Goal: Navigation & Orientation: Find specific page/section

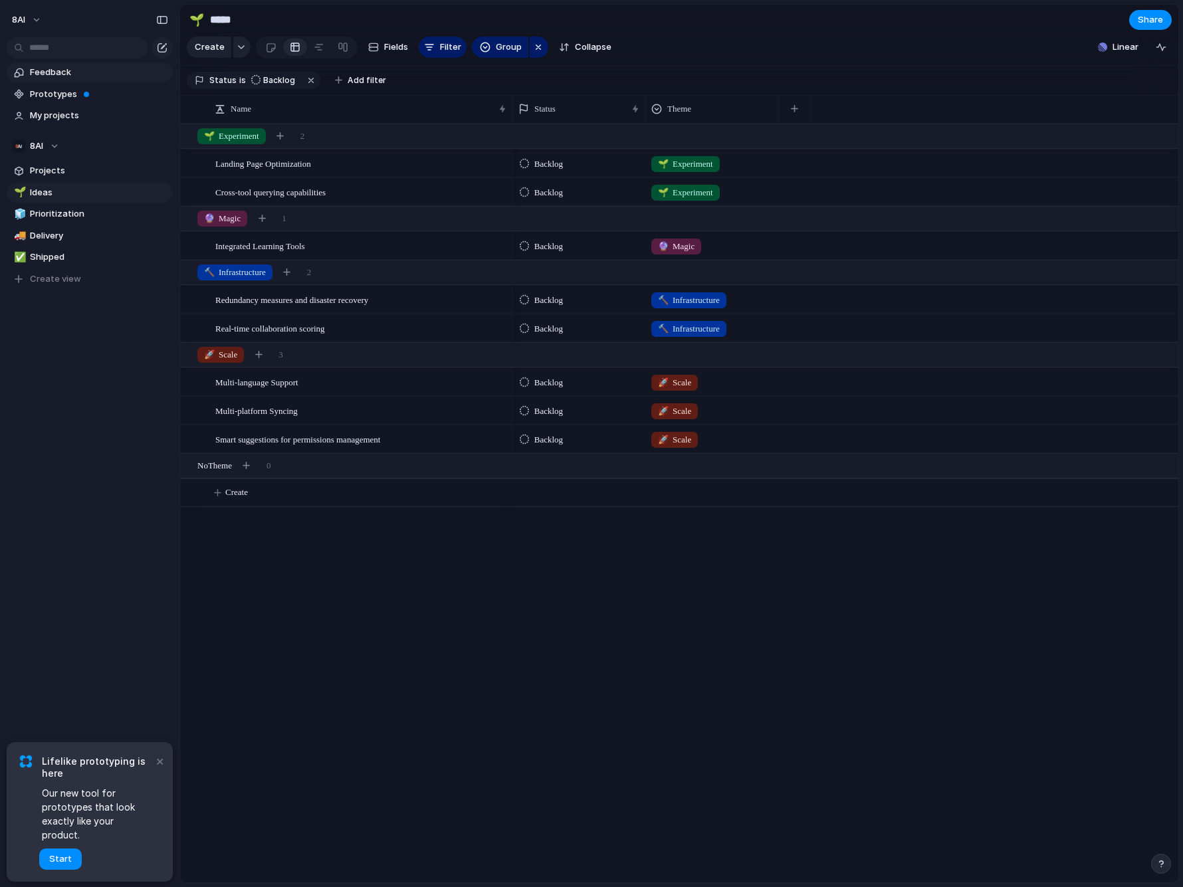
click at [109, 74] on span "Feedback" at bounding box center [99, 72] width 138 height 13
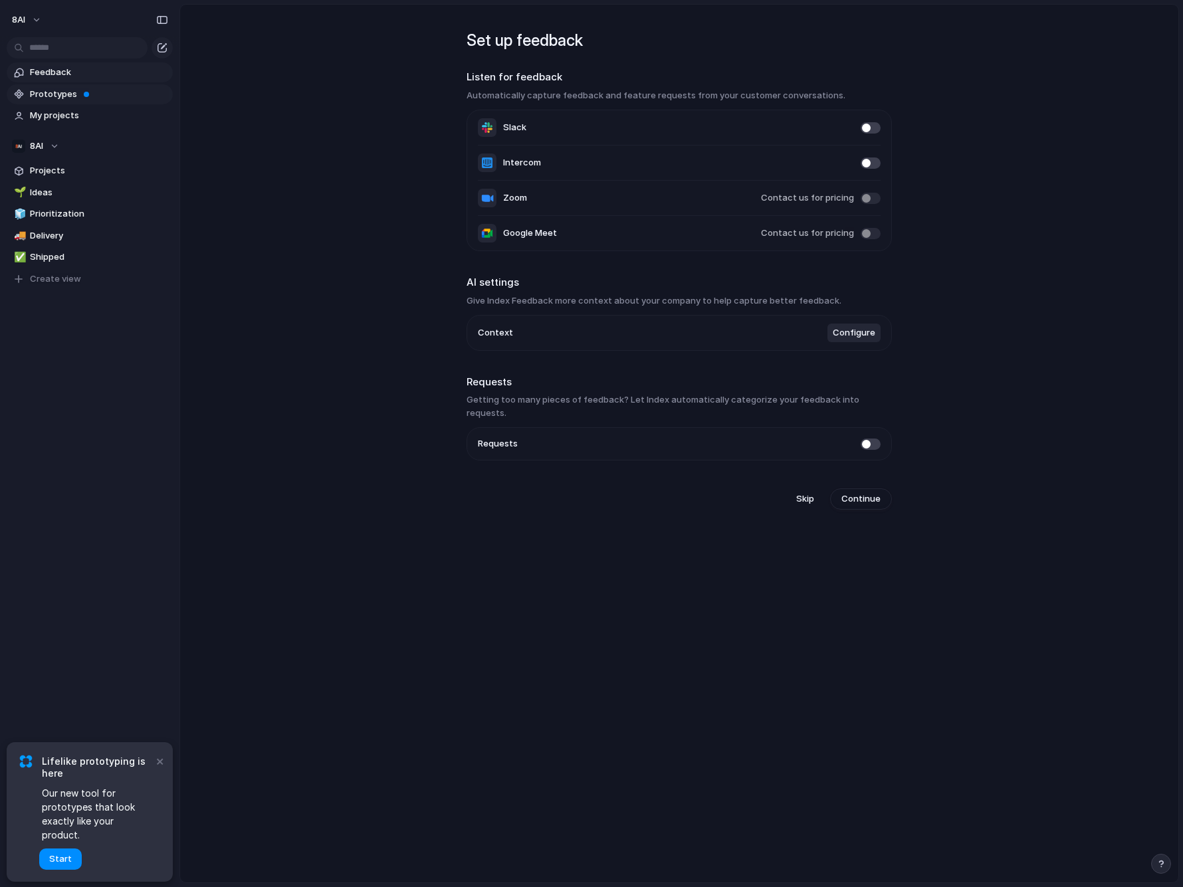
click at [107, 90] on span "Prototypes" at bounding box center [99, 94] width 138 height 13
click at [96, 115] on span "My projects" at bounding box center [99, 115] width 138 height 13
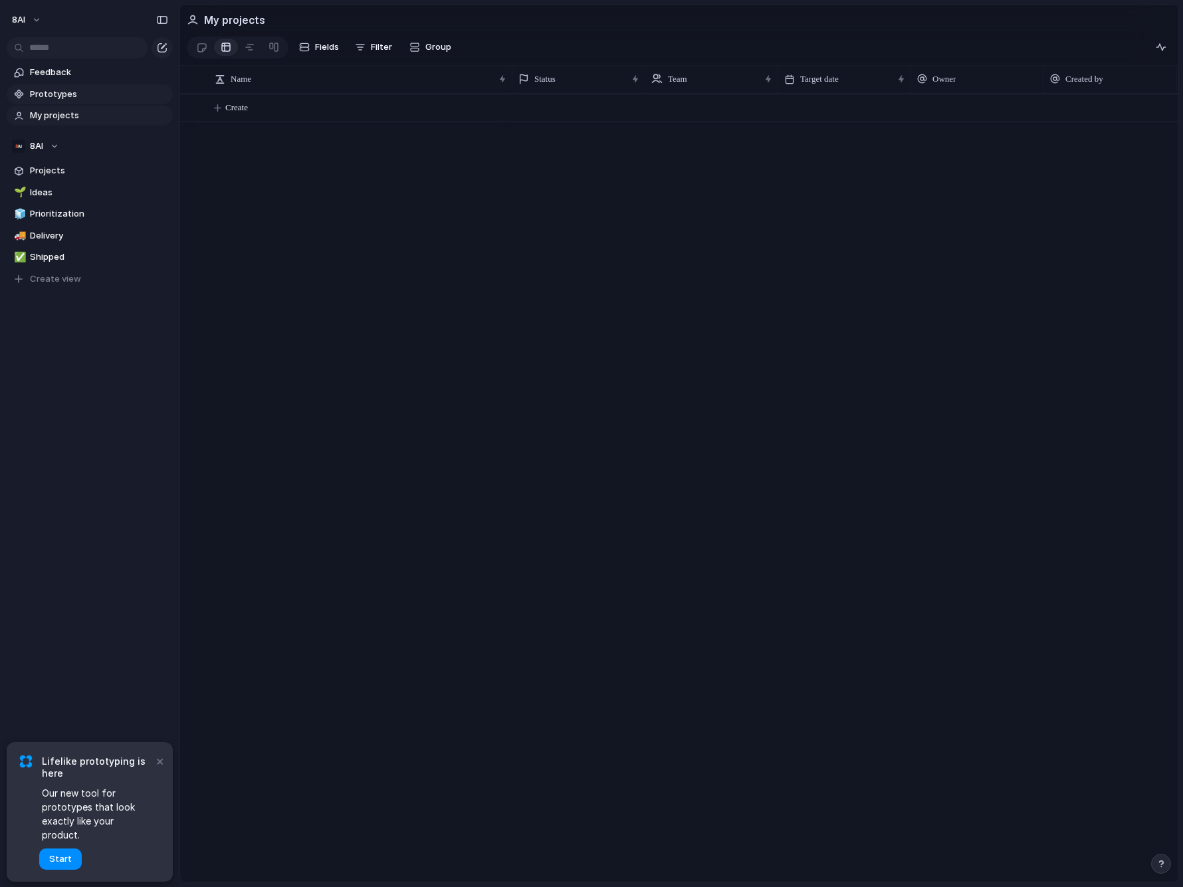
click at [96, 94] on span "Prototypes" at bounding box center [99, 94] width 138 height 13
click at [90, 163] on link "Projects" at bounding box center [90, 171] width 166 height 20
